Goal: Book appointment/travel/reservation

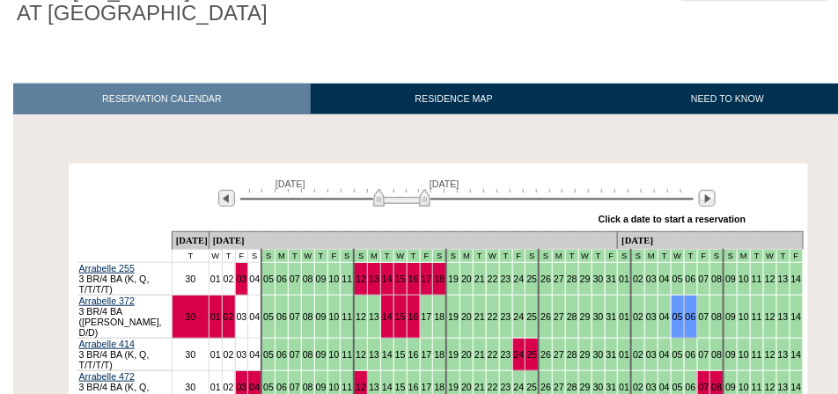
scroll to position [308, 0]
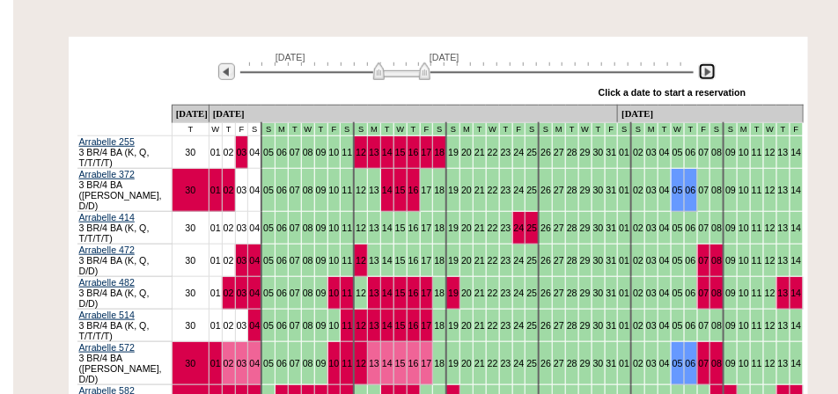
click at [708, 74] on img at bounding box center [707, 71] width 17 height 17
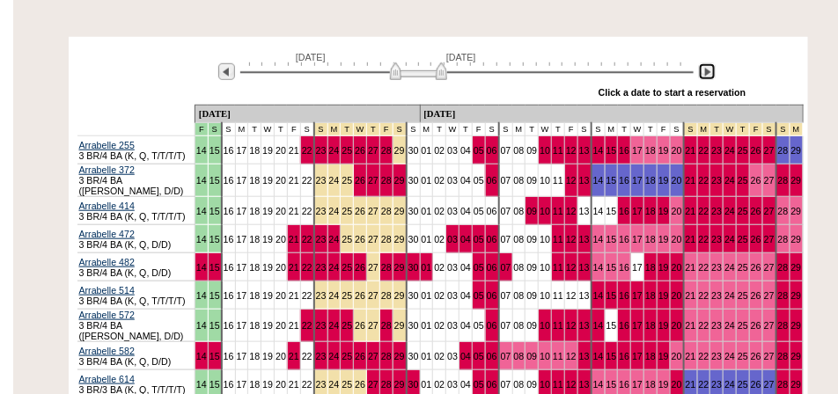
click at [708, 74] on img at bounding box center [707, 71] width 17 height 17
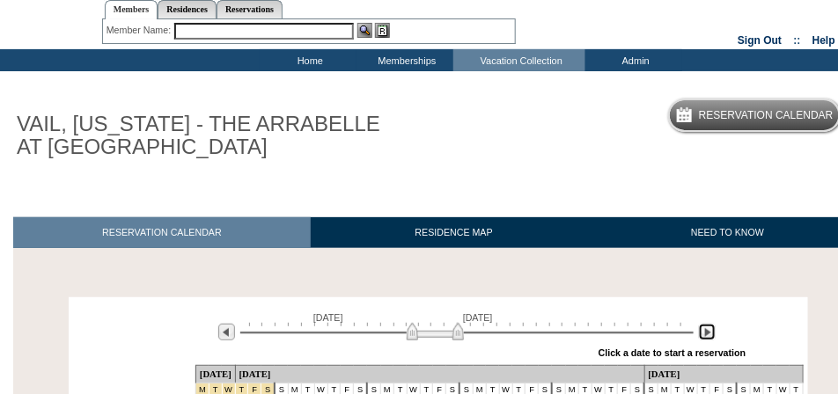
scroll to position [0, 0]
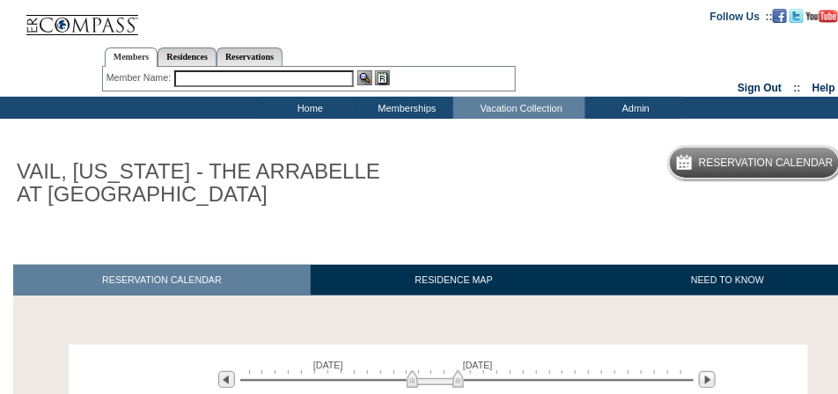
click at [255, 81] on input "text" at bounding box center [264, 78] width 180 height 17
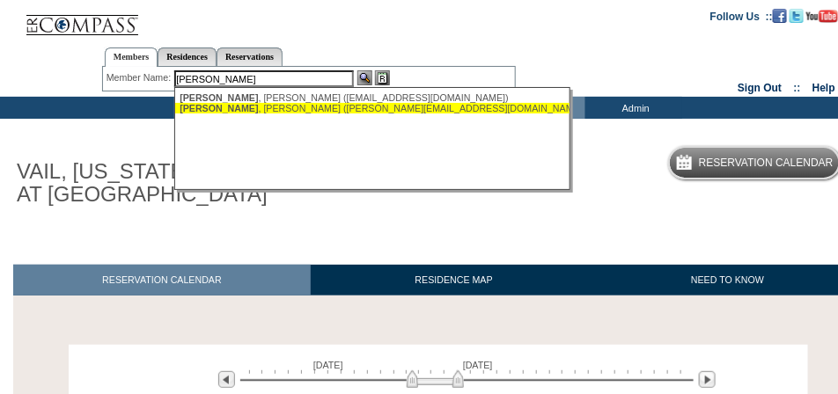
click at [400, 113] on div "[PERSON_NAME] ([PERSON_NAME][EMAIL_ADDRESS][DOMAIN_NAME])" at bounding box center [373, 108] width 387 height 11
type input "[PERSON_NAME] ([PERSON_NAME][EMAIL_ADDRESS][DOMAIN_NAME])"
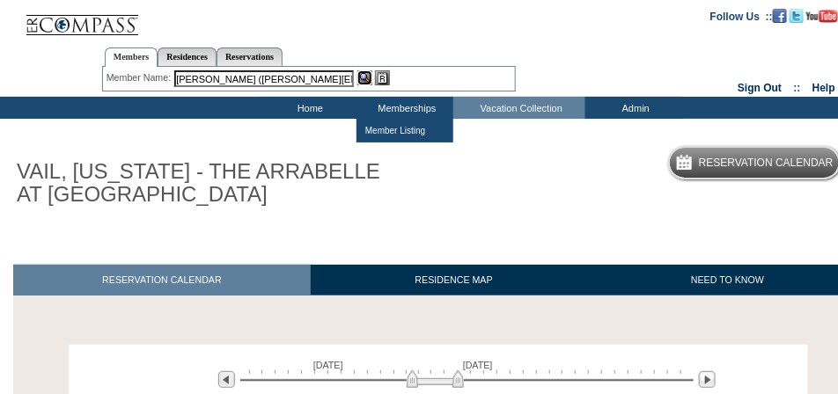
click at [368, 81] on img at bounding box center [364, 77] width 15 height 15
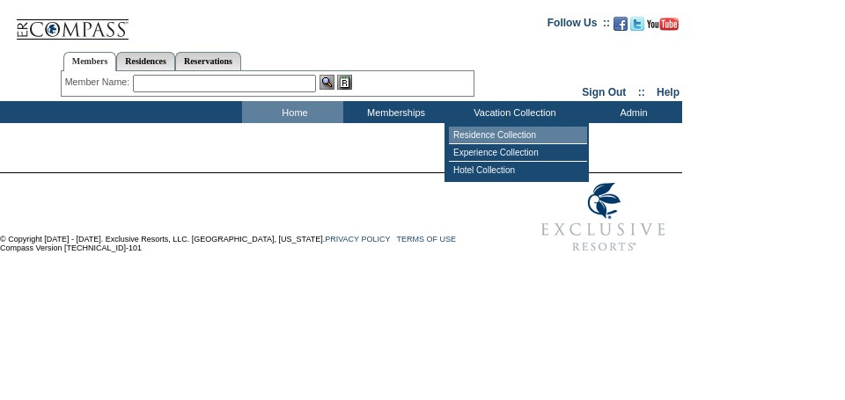
click at [488, 134] on td "Residence Collection" at bounding box center [518, 136] width 138 height 18
